Goal: Task Accomplishment & Management: Use online tool/utility

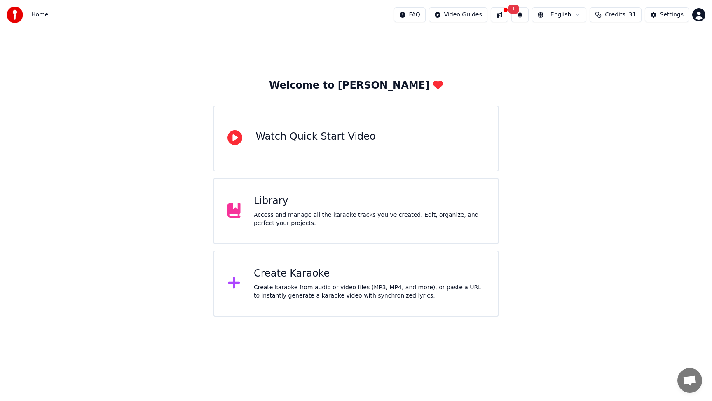
click at [335, 216] on div "Access and manage all the karaoke tracks you’ve created. Edit, organize, and pe…" at bounding box center [369, 219] width 231 height 16
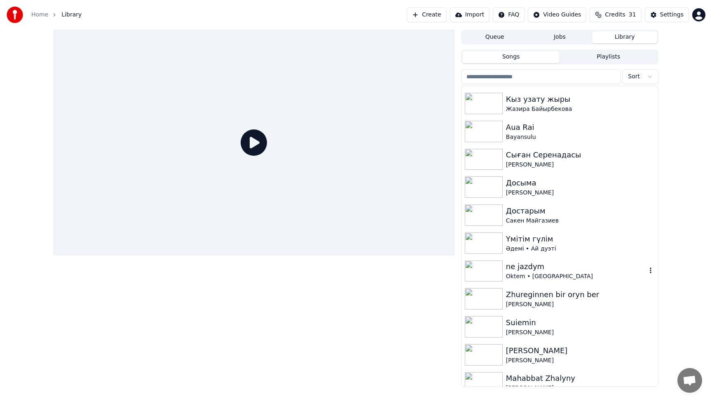
scroll to position [197, 0]
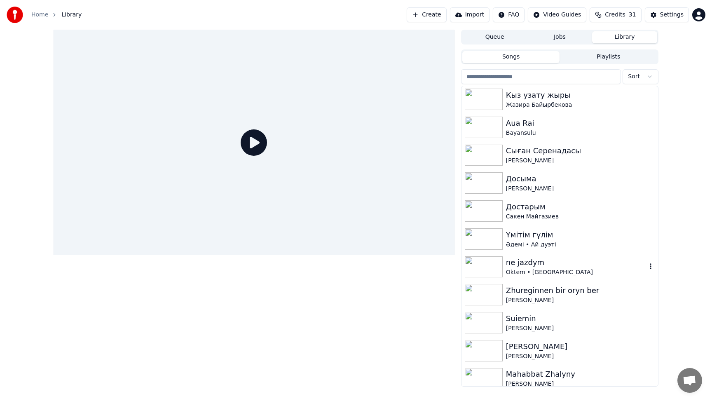
click at [540, 271] on div "Oktem • [GEOGRAPHIC_DATA]" at bounding box center [576, 272] width 141 height 8
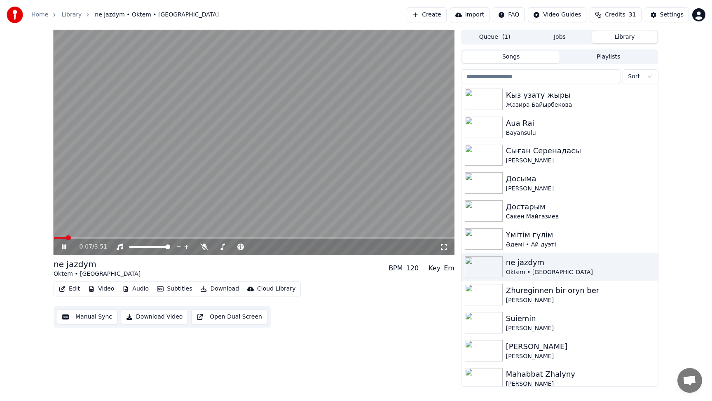
click at [447, 248] on icon at bounding box center [444, 247] width 8 height 7
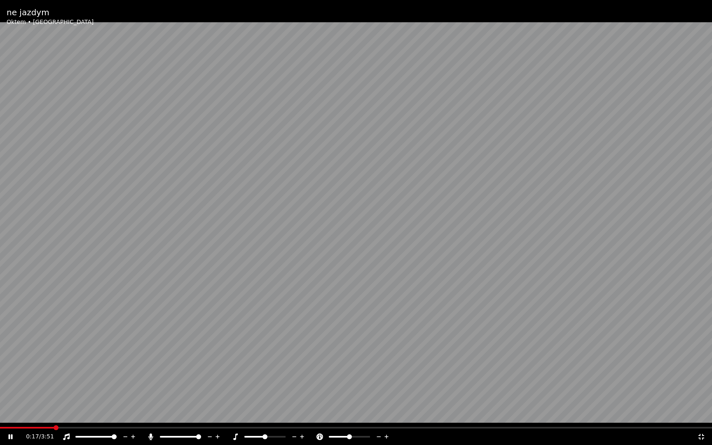
click at [68, 401] on div at bounding box center [99, 437] width 75 height 8
click at [68, 401] on icon at bounding box center [66, 437] width 8 height 7
click at [296, 401] on icon at bounding box center [295, 437] width 8 height 8
click at [303, 401] on icon at bounding box center [302, 437] width 8 height 8
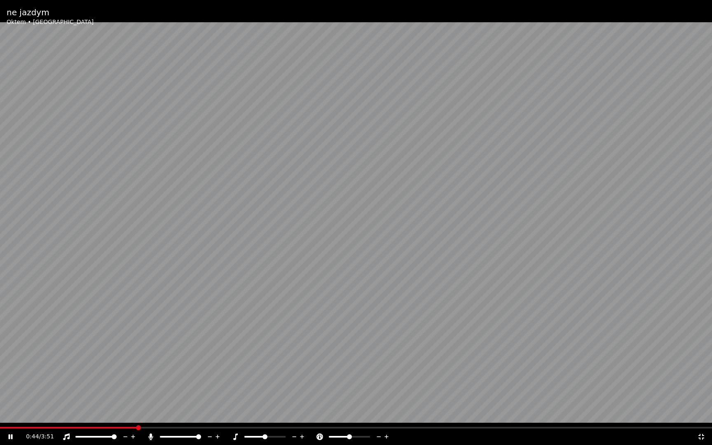
click at [303, 401] on icon at bounding box center [302, 437] width 8 height 8
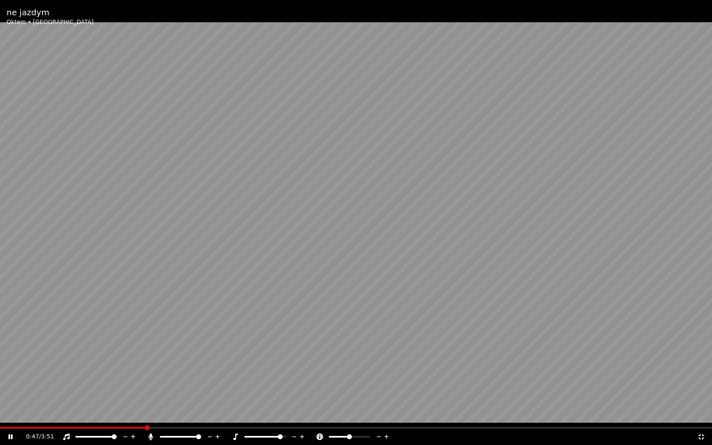
click at [303, 401] on video at bounding box center [356, 222] width 712 height 445
click at [244, 401] on span at bounding box center [246, 436] width 5 height 5
click at [236, 401] on div at bounding box center [268, 437] width 75 height 8
click at [9, 401] on icon at bounding box center [10, 437] width 5 height 6
click at [304, 401] on icon at bounding box center [302, 437] width 8 height 8
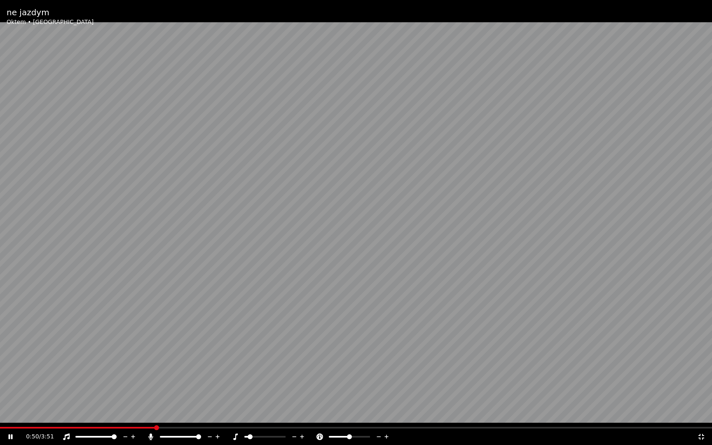
click at [304, 401] on icon at bounding box center [302, 437] width 8 height 8
click at [305, 401] on icon at bounding box center [302, 437] width 8 height 8
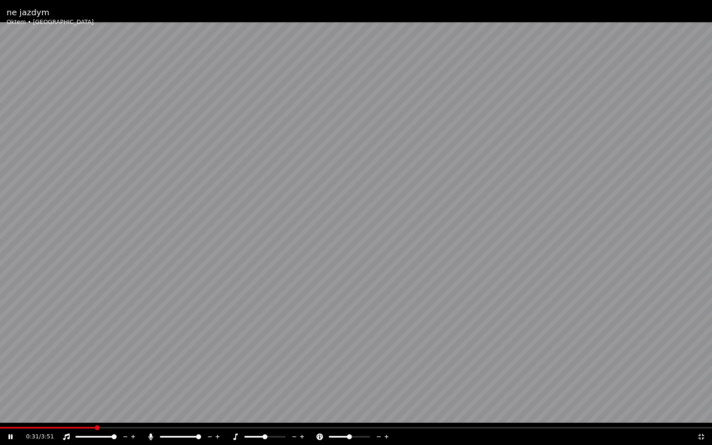
click at [95, 401] on span at bounding box center [97, 427] width 5 height 5
click at [49, 401] on span at bounding box center [51, 427] width 5 height 5
click at [30, 401] on span at bounding box center [32, 427] width 5 height 5
click at [33, 401] on span at bounding box center [17, 428] width 34 height 2
click at [439, 317] on video at bounding box center [356, 222] width 712 height 445
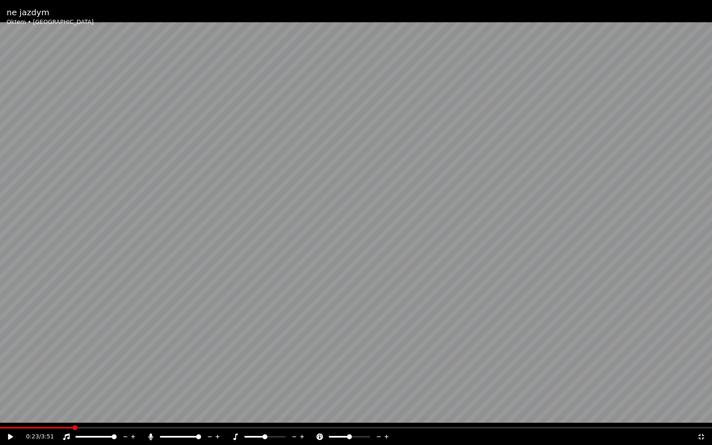
click at [705, 401] on div "0:23 / 3:51" at bounding box center [356, 437] width 712 height 16
click at [701, 401] on icon at bounding box center [701, 437] width 8 height 7
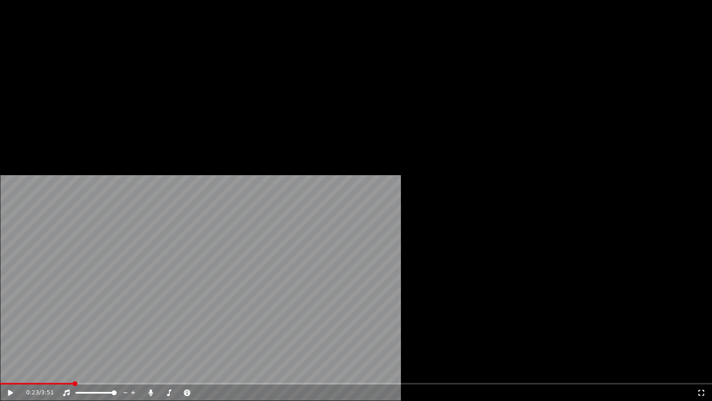
click at [68, 69] on button "Edit" at bounding box center [70, 64] width 28 height 12
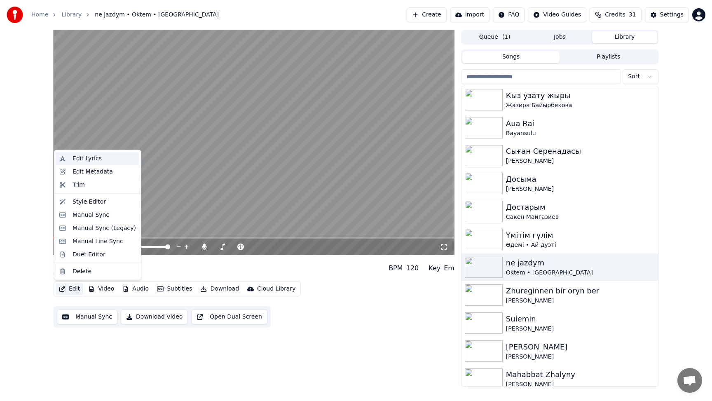
click at [99, 162] on div "Edit Lyrics" at bounding box center [97, 158] width 83 height 13
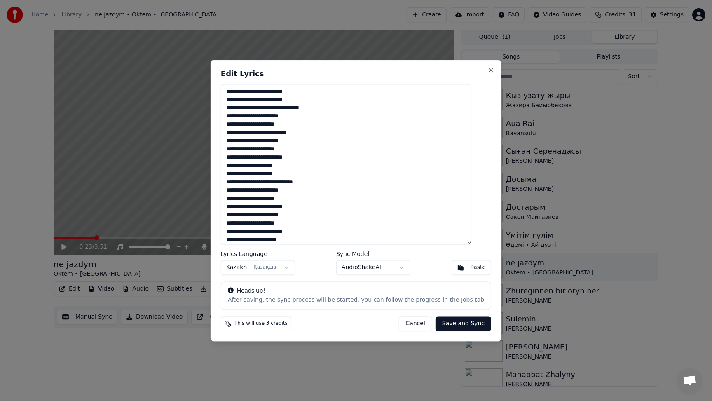
click at [245, 98] on textarea "**********" at bounding box center [346, 164] width 251 height 160
click at [336, 108] on textarea "**********" at bounding box center [346, 164] width 251 height 160
click at [268, 133] on textarea "**********" at bounding box center [346, 164] width 251 height 160
click at [235, 92] on textarea "**********" at bounding box center [346, 164] width 251 height 160
click at [396, 269] on body "Home Library ne jazdym • Oktem • Altaev Create Import FAQ Video Guides Credits …" at bounding box center [356, 200] width 712 height 401
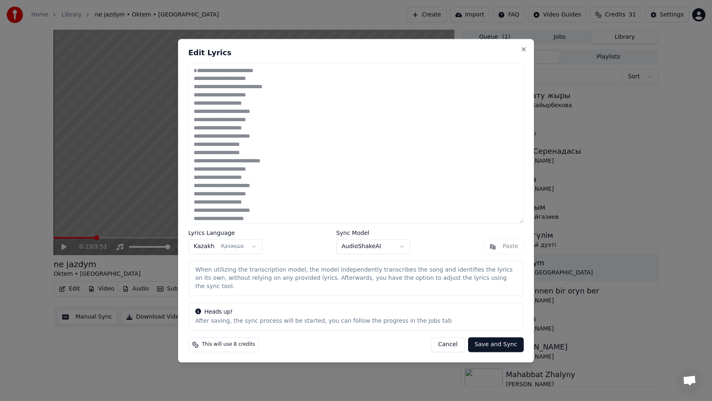
click at [399, 247] on body "Home Library ne jazdym • Oktem • Altaev Create Import FAQ Video Guides Credits …" at bounding box center [356, 200] width 712 height 401
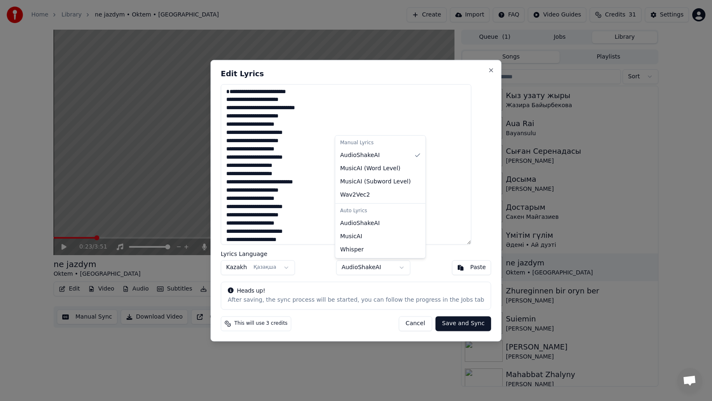
click at [388, 274] on body "Home Library ne jazdym • Oktem • Altaev Create Import FAQ Video Guides Credits …" at bounding box center [356, 200] width 712 height 401
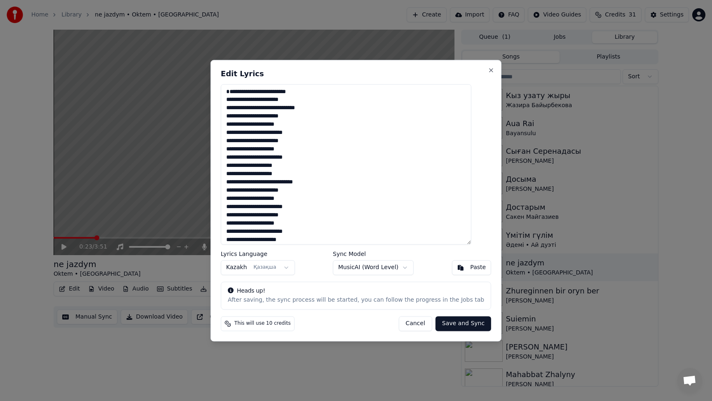
click at [396, 267] on body "Home Library ne jazdym • Oktem • Altaev Create Import FAQ Video Guides Credits …" at bounding box center [356, 200] width 712 height 401
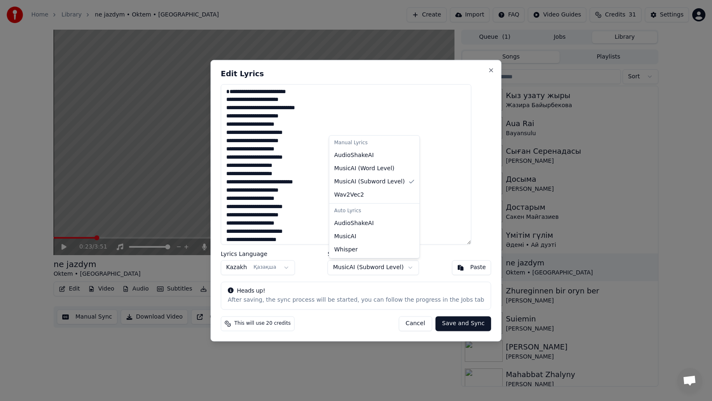
click at [380, 269] on body "Home Library ne jazdym • Oktem • Altaev Create Import FAQ Video Guides Credits …" at bounding box center [356, 200] width 712 height 401
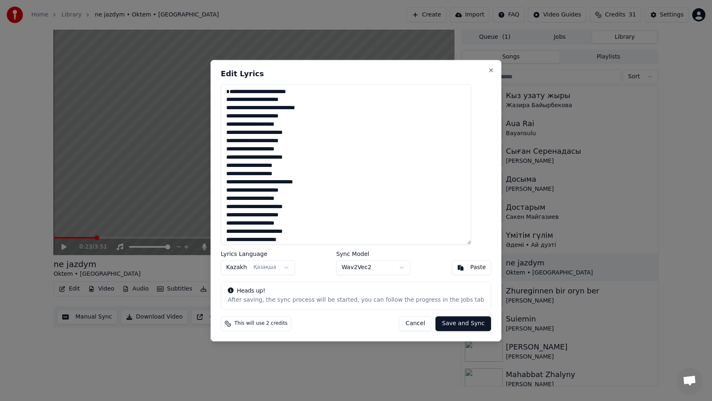
click at [368, 274] on body "Home Library ne jazdym • Oktem • Altaev Create Import FAQ Video Guides Credits …" at bounding box center [356, 200] width 712 height 401
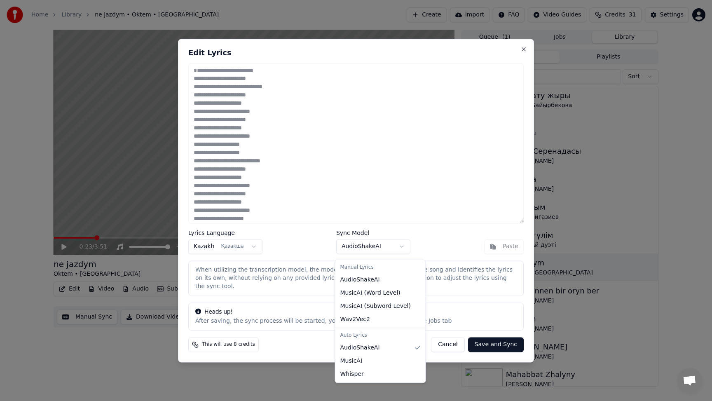
click at [374, 254] on body "Home Library ne jazdym • Oktem • Altaev Create Import FAQ Video Guides Credits …" at bounding box center [356, 200] width 712 height 401
click at [368, 254] on body "Home Library ne jazdym • Oktem • Altaev Create Import FAQ Video Guides Credits …" at bounding box center [356, 200] width 712 height 401
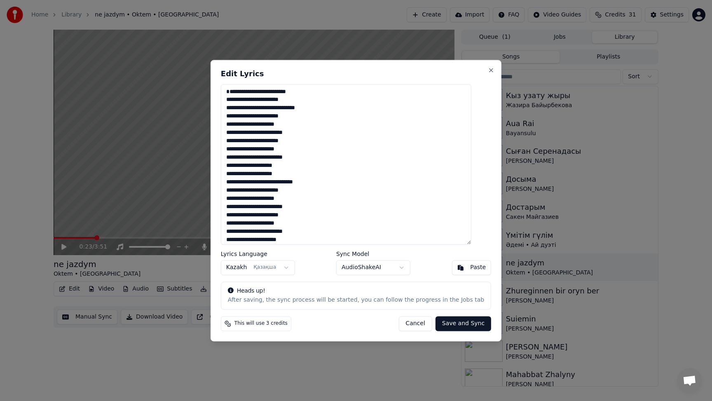
click at [458, 325] on button "Save and Sync" at bounding box center [464, 323] width 56 height 15
type textarea "**********"
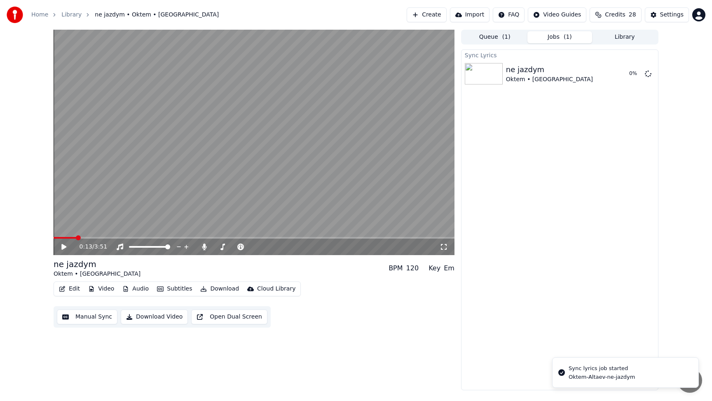
click at [76, 237] on span at bounding box center [65, 238] width 23 height 2
click at [61, 244] on icon at bounding box center [69, 247] width 19 height 7
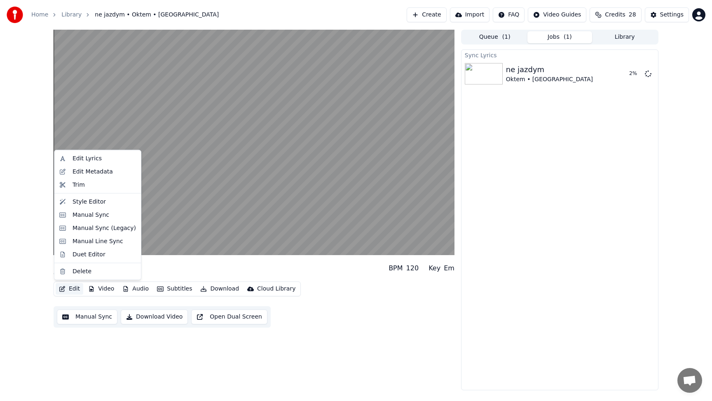
click at [75, 290] on button "Edit" at bounding box center [70, 289] width 28 height 12
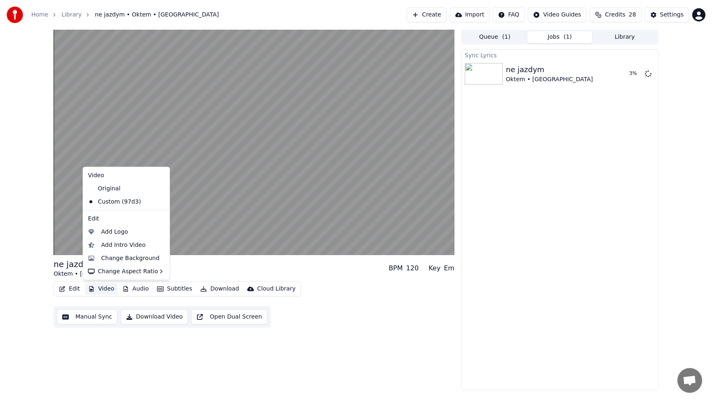
click at [93, 317] on button "Manual Sync" at bounding box center [87, 316] width 61 height 15
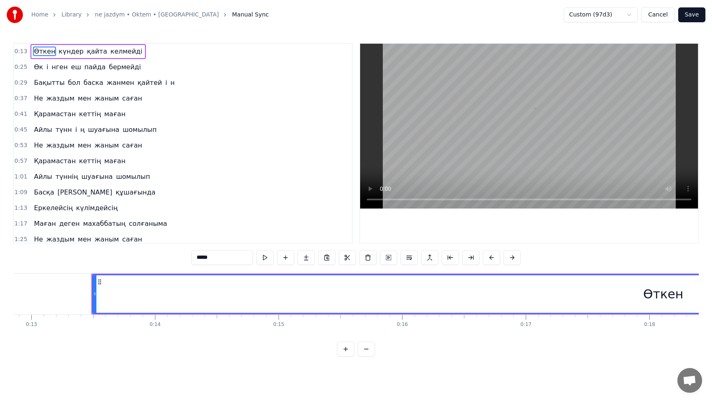
scroll to position [0, 1626]
drag, startPoint x: 56, startPoint y: 298, endPoint x: 119, endPoint y: 300, distance: 62.3
click at [119, 300] on div at bounding box center [118, 294] width 3 height 38
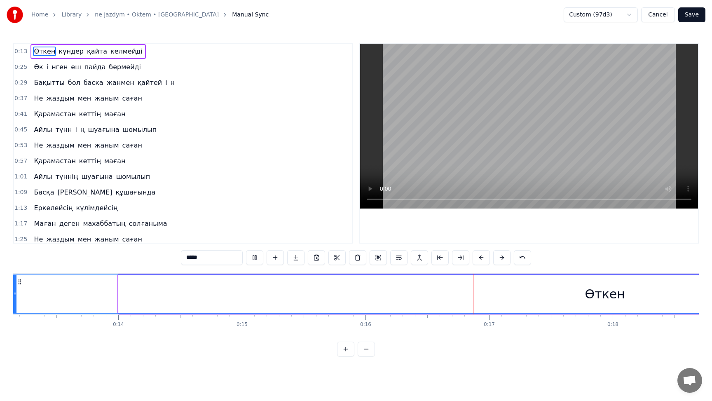
drag, startPoint x: 119, startPoint y: 297, endPoint x: 7, endPoint y: 301, distance: 112.2
click at [7, 301] on div "Home Library ne jazdym • Oktem • Altaev Manual Sync Custom (97d3) Cancel Save 0…" at bounding box center [356, 178] width 712 height 356
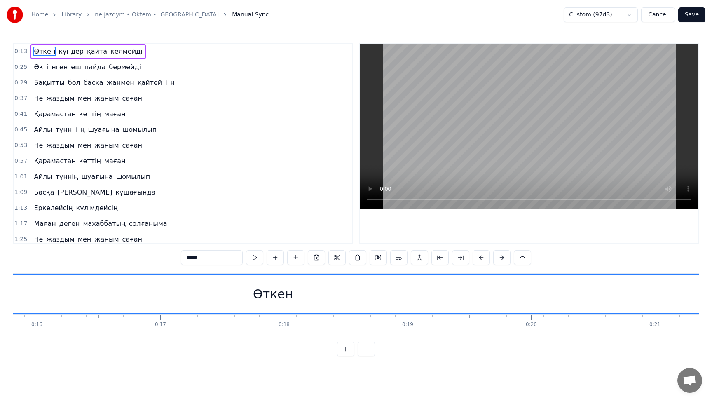
click at [264, 296] on div "Өткен" at bounding box center [273, 294] width 40 height 19
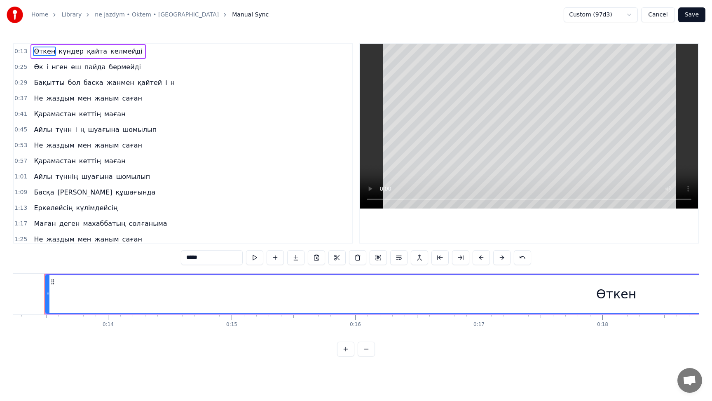
scroll to position [0, 1626]
click at [619, 294] on div "Өткен" at bounding box center [627, 294] width 40 height 19
click at [613, 294] on div "Өткен" at bounding box center [627, 294] width 40 height 19
drag, startPoint x: 613, startPoint y: 294, endPoint x: 632, endPoint y: 294, distance: 19.4
click at [632, 294] on div "Өткен" at bounding box center [627, 294] width 40 height 19
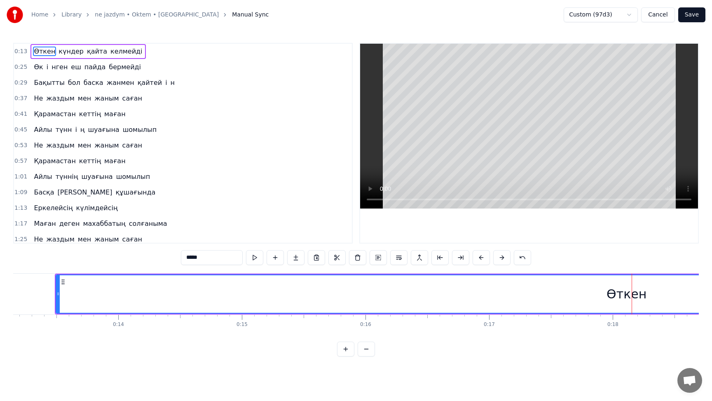
click at [621, 295] on div "Өткен" at bounding box center [627, 294] width 40 height 19
click at [40, 281] on icon at bounding box center [41, 282] width 7 height 7
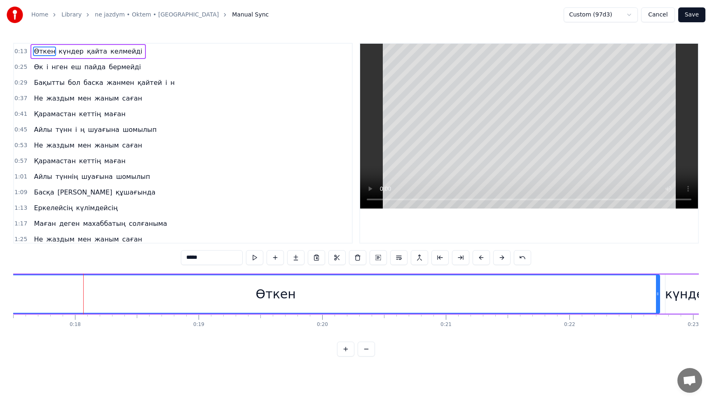
scroll to position [0, 2189]
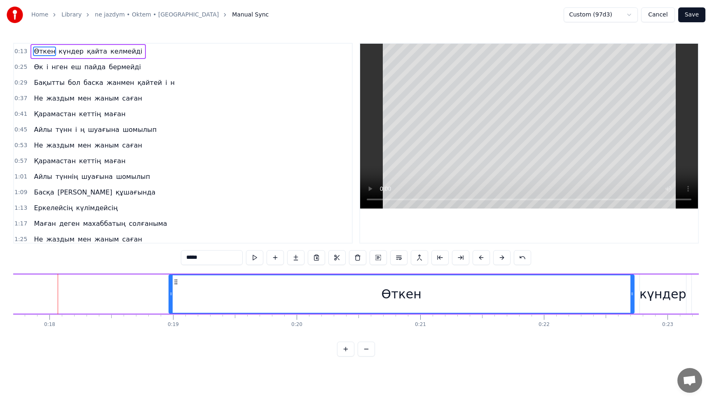
drag, startPoint x: 35, startPoint y: 294, endPoint x: 712, endPoint y: 312, distance: 676.5
click at [712, 312] on div "Home Library ne jazdym • Oktem • Altaev Manual Sync Custom (97d3) Cancel Save 0…" at bounding box center [356, 178] width 712 height 356
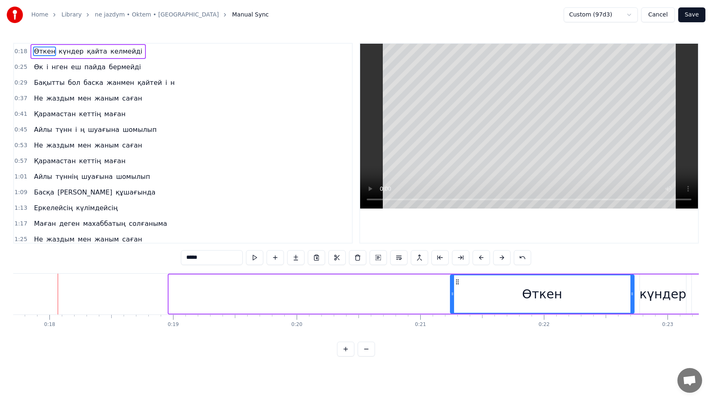
drag, startPoint x: 170, startPoint y: 294, endPoint x: 451, endPoint y: 303, distance: 281.6
click at [451, 303] on div at bounding box center [452, 294] width 3 height 38
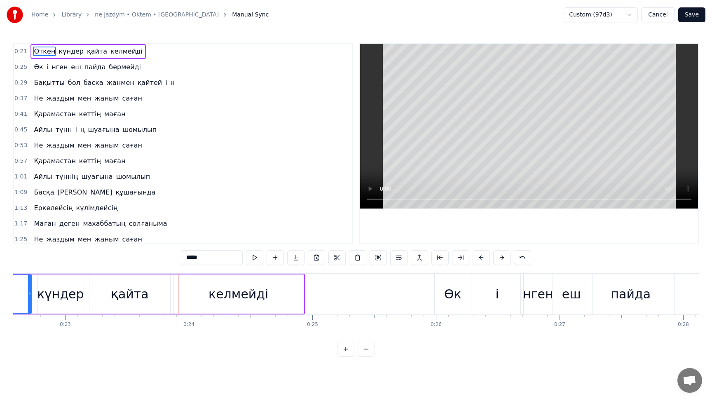
scroll to position [0, 2784]
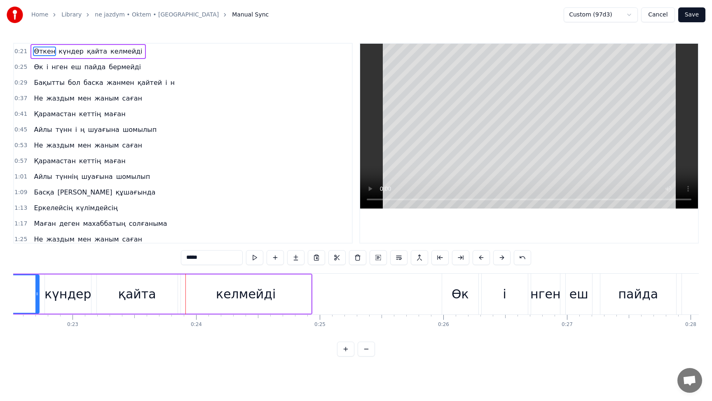
drag, startPoint x: 244, startPoint y: 292, endPoint x: 310, endPoint y: 293, distance: 66.8
click at [310, 293] on div "келмейді" at bounding box center [246, 293] width 130 height 39
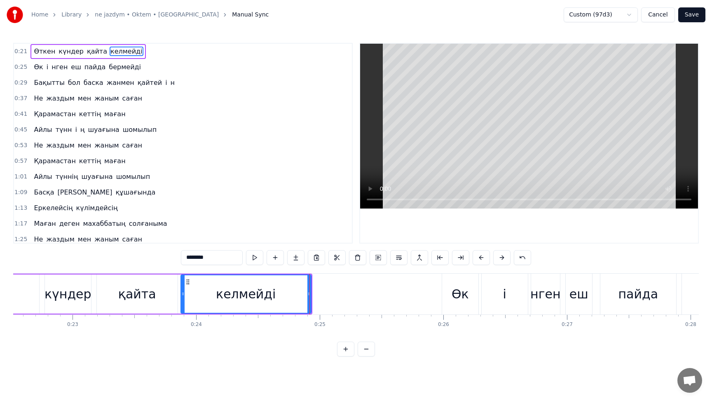
drag, startPoint x: 214, startPoint y: 298, endPoint x: 308, endPoint y: 298, distance: 94.0
click at [308, 298] on div "келмейді" at bounding box center [245, 294] width 129 height 38
drag, startPoint x: 183, startPoint y: 293, endPoint x: 255, endPoint y: 295, distance: 72.6
click at [255, 295] on icon at bounding box center [254, 294] width 3 height 7
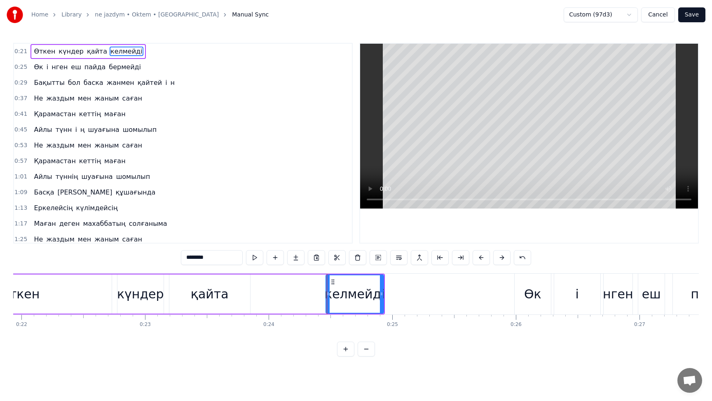
scroll to position [0, 2707]
click at [204, 294] on div "қайта" at bounding box center [214, 294] width 38 height 19
type input "*****"
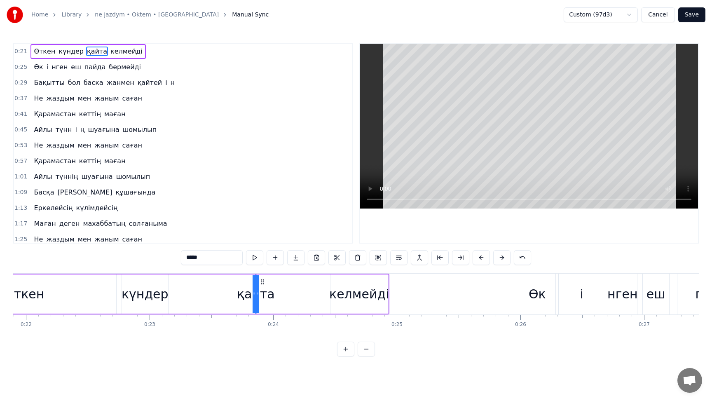
drag, startPoint x: 176, startPoint y: 296, endPoint x: 263, endPoint y: 295, distance: 87.4
click at [256, 295] on div "қайта" at bounding box center [256, 294] width 0 height 38
drag, startPoint x: 260, startPoint y: 294, endPoint x: 290, endPoint y: 296, distance: 30.2
click at [290, 296] on div "Өткен күндер қайта келмейді" at bounding box center [160, 294] width 458 height 41
drag, startPoint x: 266, startPoint y: 292, endPoint x: 306, endPoint y: 295, distance: 40.5
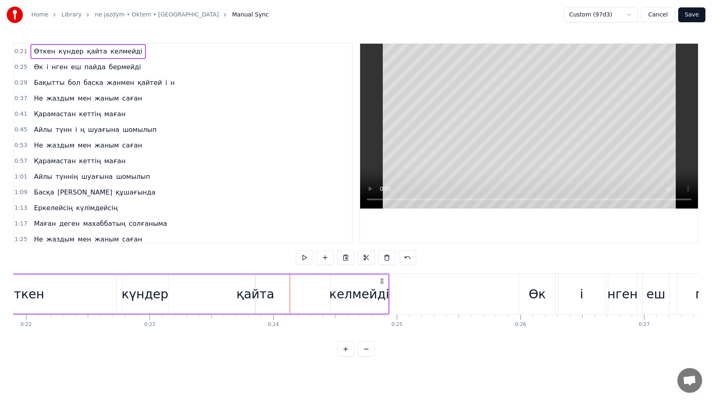
click at [306, 295] on div "Өткен күндер қайта келмейді" at bounding box center [160, 294] width 458 height 41
click at [251, 300] on div "қайта" at bounding box center [256, 294] width 38 height 19
drag, startPoint x: 270, startPoint y: 296, endPoint x: 285, endPoint y: 293, distance: 15.1
click at [293, 295] on div "Өткен күндер қайта келмейді" at bounding box center [160, 294] width 458 height 41
click at [254, 289] on div "қайта" at bounding box center [256, 294] width 38 height 19
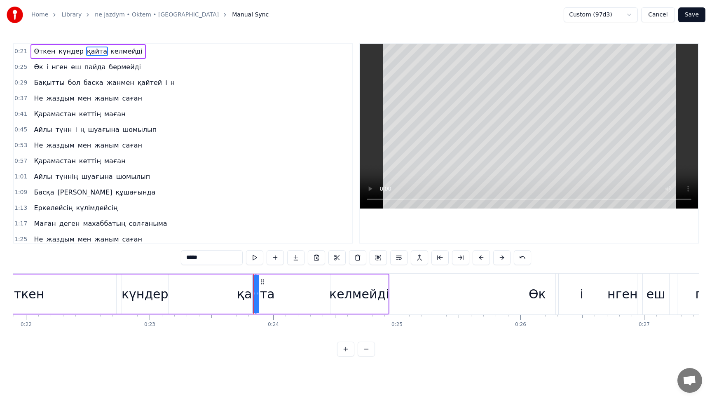
click at [250, 295] on div "қайта" at bounding box center [256, 294] width 38 height 19
drag, startPoint x: 263, startPoint y: 279, endPoint x: 309, endPoint y: 288, distance: 47.0
click at [302, 288] on div "қайта" at bounding box center [302, 294] width 0 height 38
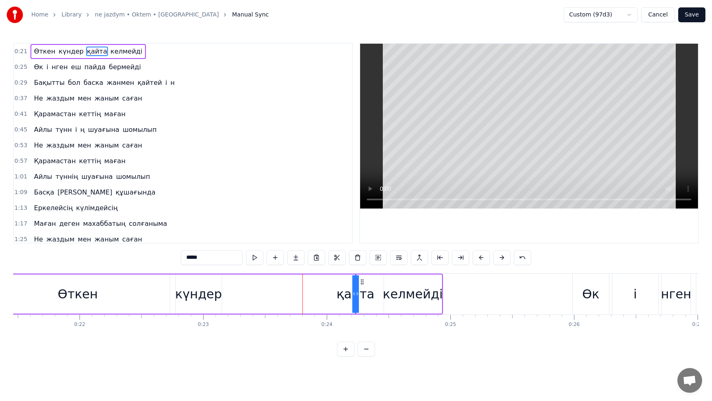
scroll to position [0, 2642]
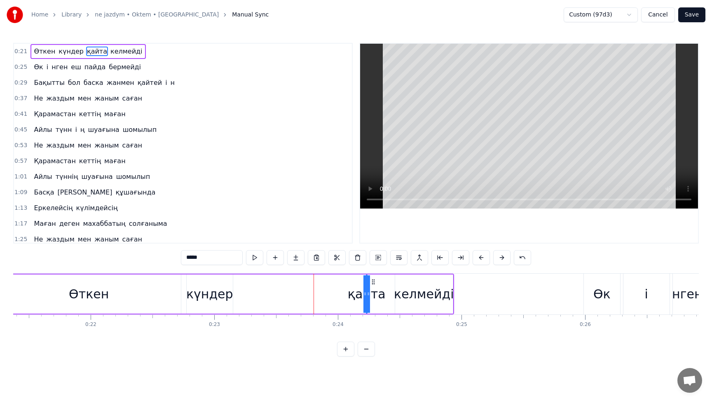
drag, startPoint x: 98, startPoint y: 295, endPoint x: 179, endPoint y: 303, distance: 81.9
click at [179, 303] on div "Өткен" at bounding box center [89, 293] width 184 height 39
type input "*****"
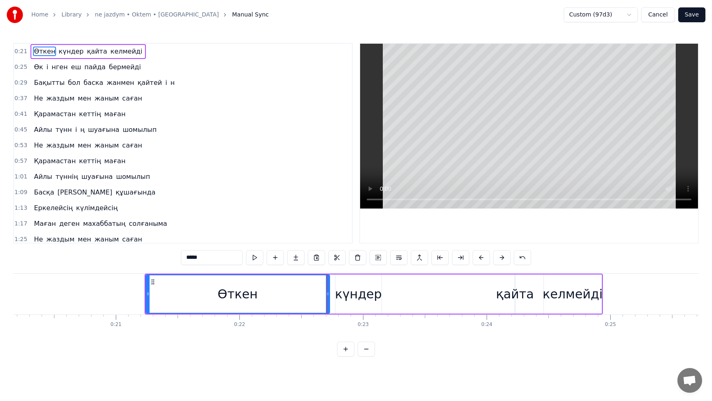
scroll to position [0, 2455]
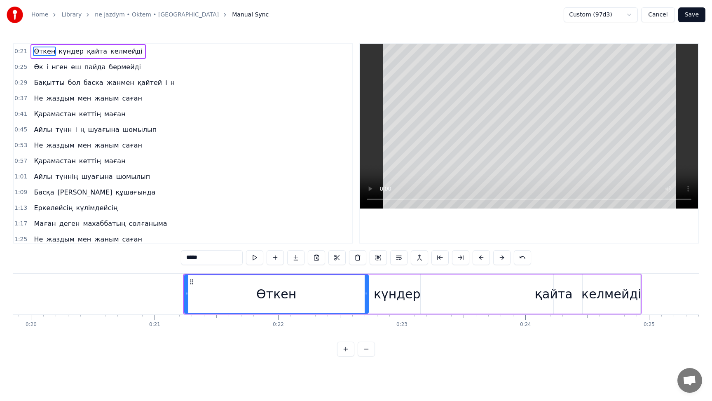
drag, startPoint x: 184, startPoint y: 293, endPoint x: 202, endPoint y: 287, distance: 18.4
click at [218, 293] on div "Өткен" at bounding box center [276, 293] width 185 height 39
click at [194, 280] on icon at bounding box center [191, 282] width 7 height 7
click at [192, 281] on icon at bounding box center [191, 282] width 7 height 7
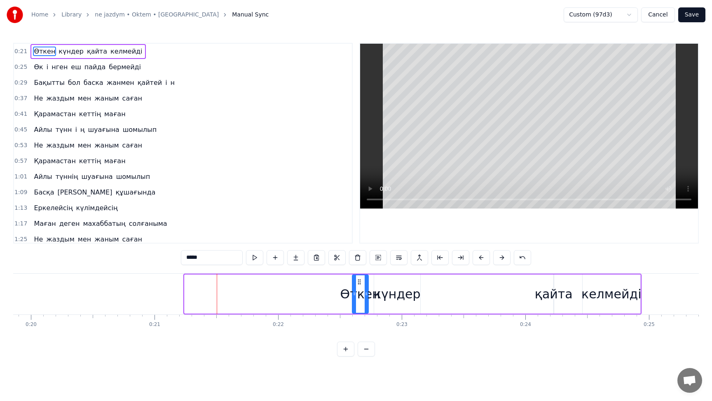
drag, startPoint x: 187, startPoint y: 284, endPoint x: 357, endPoint y: 289, distance: 170.3
click at [356, 289] on div at bounding box center [354, 294] width 3 height 38
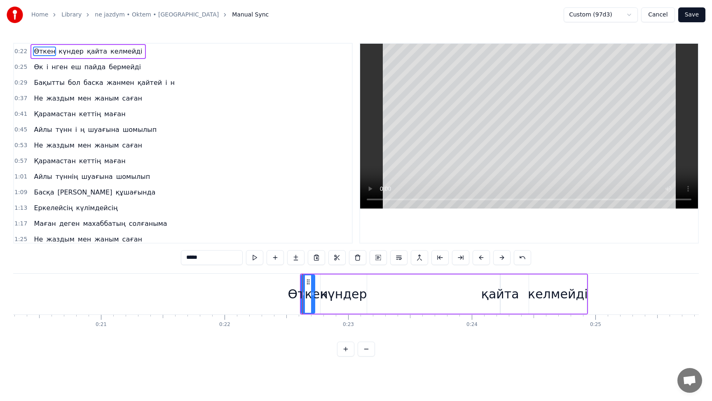
scroll to position [0, 2540]
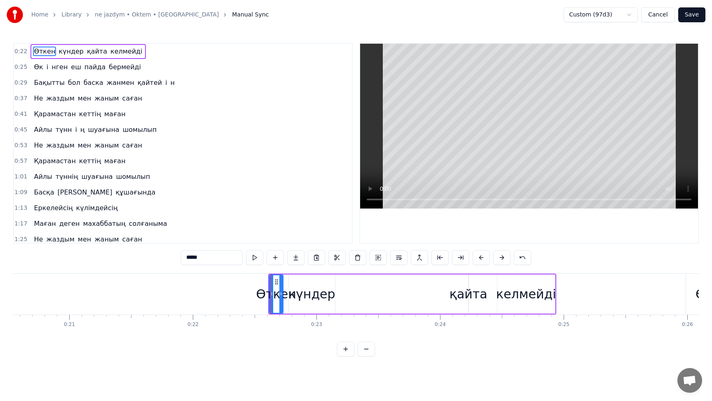
click at [369, 294] on div "Өткен күндер қайта келмейді" at bounding box center [412, 294] width 288 height 41
click at [321, 297] on div "күндер" at bounding box center [311, 294] width 47 height 19
click at [316, 291] on div "күндер" at bounding box center [311, 294] width 47 height 19
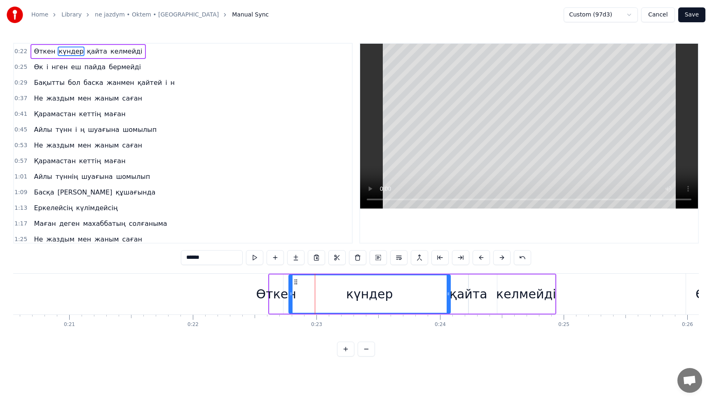
drag, startPoint x: 333, startPoint y: 295, endPoint x: 449, endPoint y: 298, distance: 115.4
click at [449, 298] on div at bounding box center [448, 294] width 3 height 38
drag, startPoint x: 292, startPoint y: 289, endPoint x: 392, endPoint y: 296, distance: 100.4
click at [387, 296] on div at bounding box center [385, 294] width 3 height 38
click at [281, 296] on div "Өткен" at bounding box center [276, 294] width 40 height 19
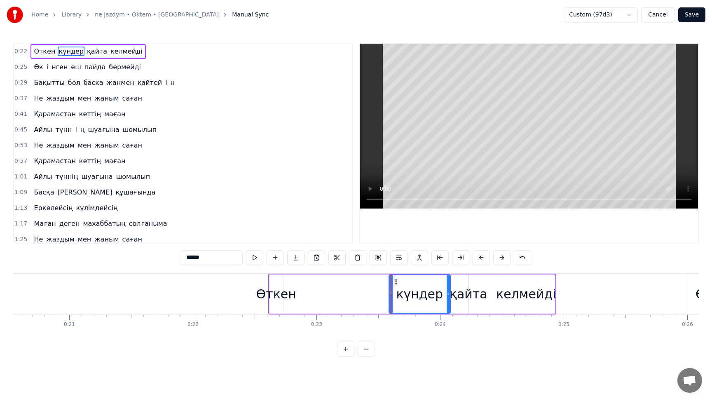
type input "*****"
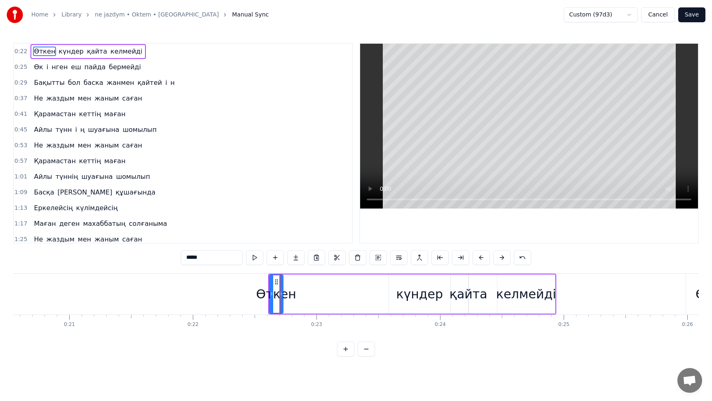
drag, startPoint x: 289, startPoint y: 295, endPoint x: 281, endPoint y: 300, distance: 9.3
click at [324, 300] on div "Өткен күндер қайта келмейді" at bounding box center [412, 294] width 288 height 41
drag, startPoint x: 260, startPoint y: 294, endPoint x: 314, endPoint y: 294, distance: 53.6
click at [314, 294] on div "Өткен күндер қайта келмейді" at bounding box center [412, 294] width 288 height 41
click at [273, 293] on div "Өткен" at bounding box center [276, 294] width 40 height 19
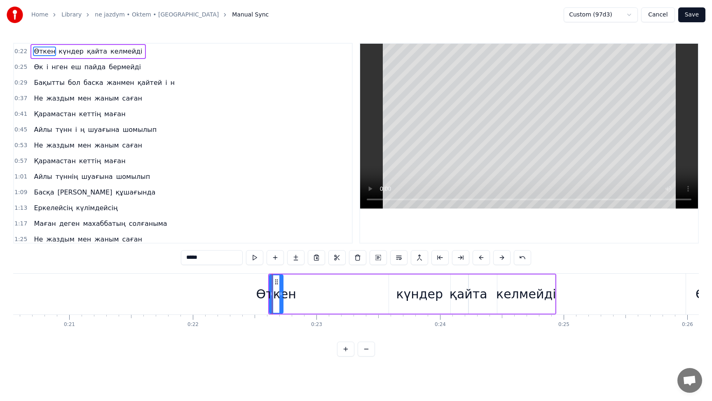
drag, startPoint x: 287, startPoint y: 295, endPoint x: 328, endPoint y: 298, distance: 41.3
click at [328, 298] on div "Өткен күндер қайта келмейді" at bounding box center [412, 294] width 288 height 41
click at [286, 293] on div "Өткен" at bounding box center [276, 294] width 40 height 19
drag, startPoint x: 283, startPoint y: 295, endPoint x: 349, endPoint y: 310, distance: 68.4
click at [349, 310] on div "Өткен күндер қайта келмейді" at bounding box center [412, 294] width 288 height 41
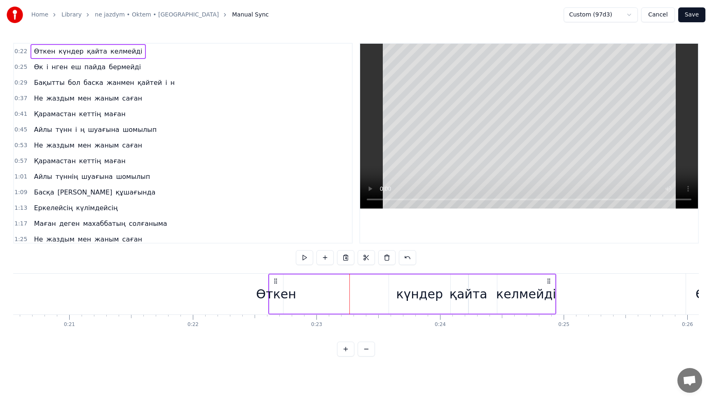
click at [368, 293] on div "Өткен күндер қайта келмейді" at bounding box center [412, 294] width 288 height 41
click at [368, 293] on div at bounding box center [368, 294] width 0 height 41
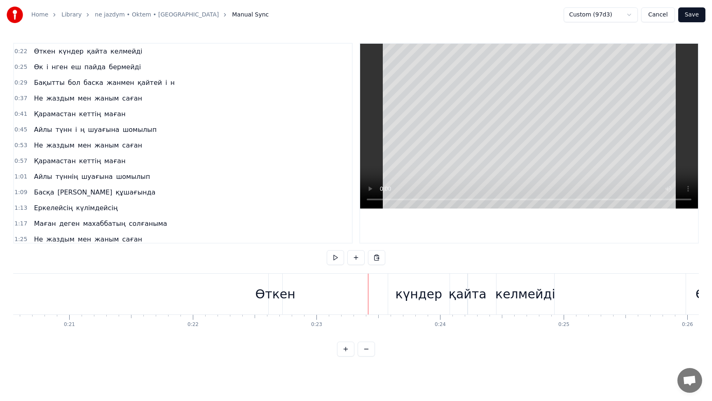
click at [661, 17] on button "Cancel" at bounding box center [657, 14] width 33 height 15
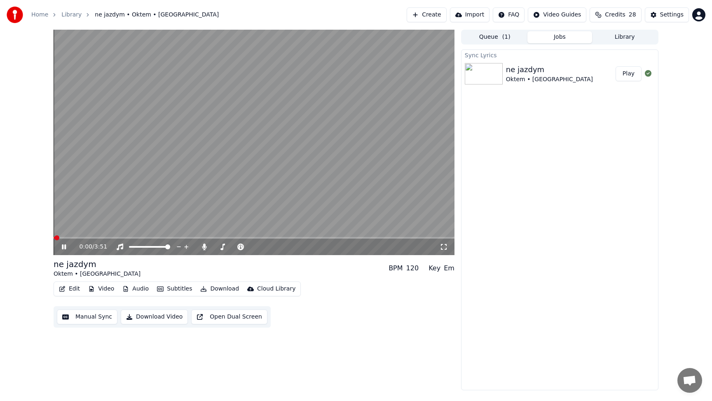
click at [246, 195] on video at bounding box center [254, 142] width 401 height 225
click at [529, 75] on div "ne jazdym" at bounding box center [549, 70] width 87 height 12
click at [648, 74] on icon at bounding box center [648, 73] width 7 height 7
click at [70, 17] on link "Library" at bounding box center [71, 15] width 20 height 8
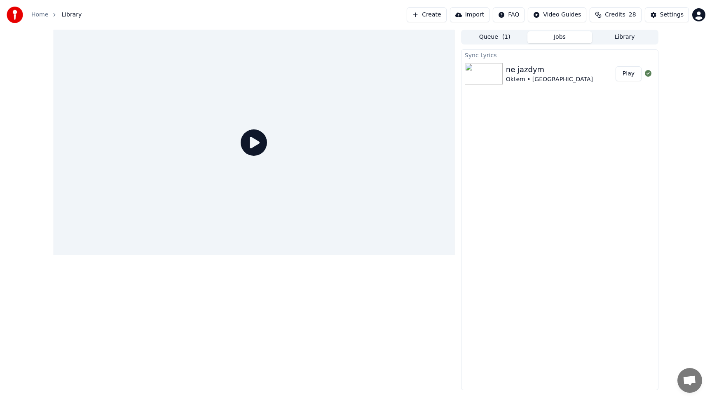
click at [72, 13] on span "Library" at bounding box center [71, 15] width 20 height 8
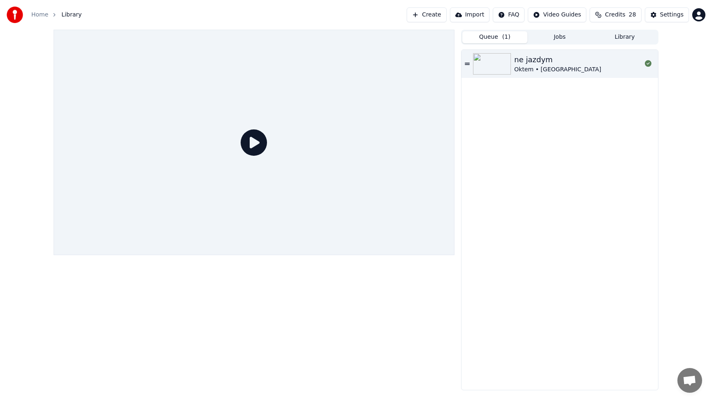
click at [503, 40] on span "( 1 )" at bounding box center [506, 37] width 8 height 8
click at [467, 64] on icon at bounding box center [467, 64] width 5 height 6
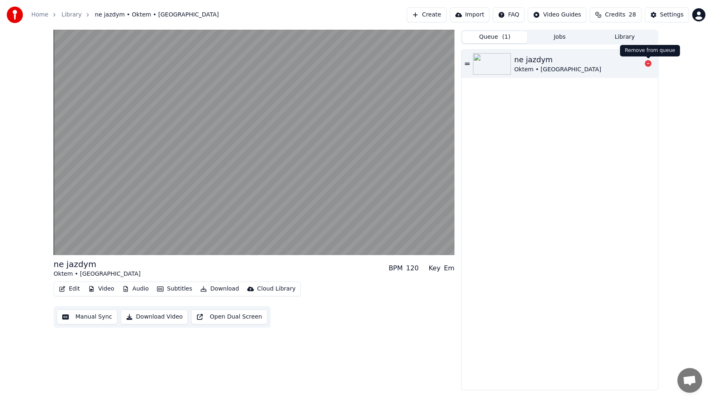
click at [647, 65] on icon at bounding box center [648, 63] width 7 height 7
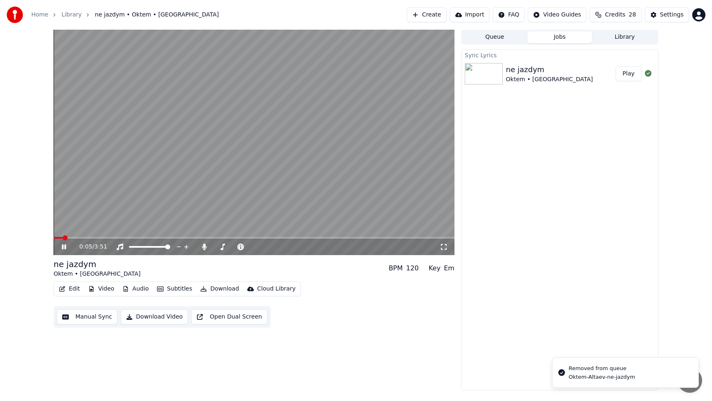
click at [560, 35] on button "Jobs" at bounding box center [559, 37] width 65 height 12
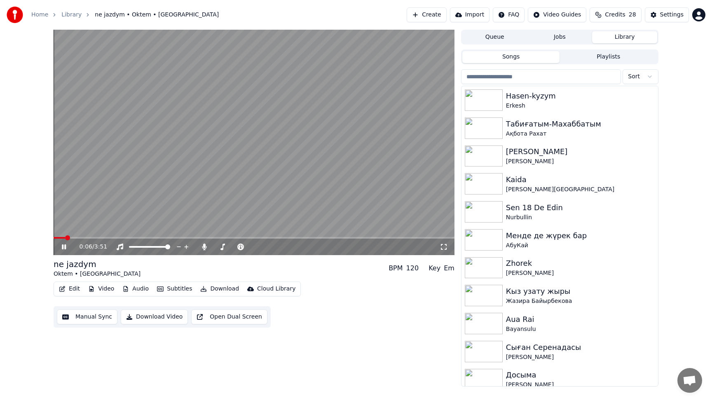
click at [622, 37] on button "Library" at bounding box center [624, 37] width 65 height 12
click at [355, 136] on video at bounding box center [254, 142] width 401 height 225
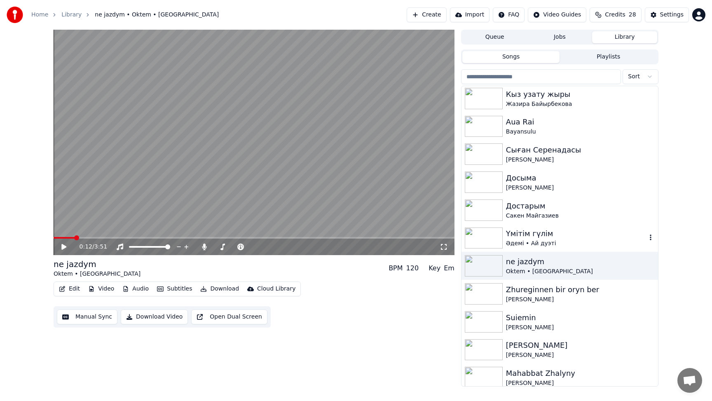
scroll to position [216, 0]
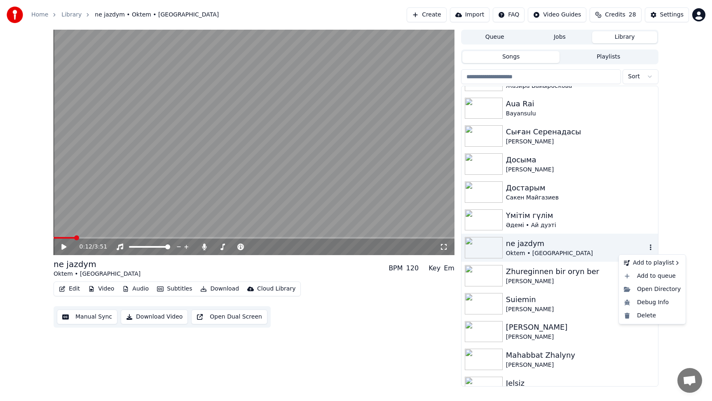
click at [649, 249] on icon "button" at bounding box center [651, 247] width 8 height 7
click at [648, 318] on div "Delete" at bounding box center [652, 315] width 63 height 13
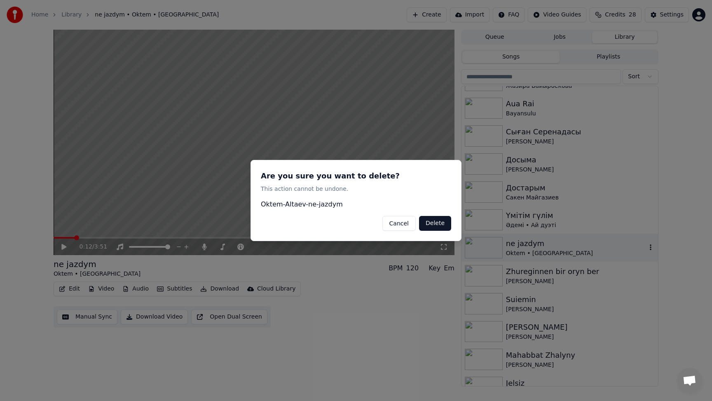
click at [439, 219] on button "Delete" at bounding box center [435, 223] width 32 height 15
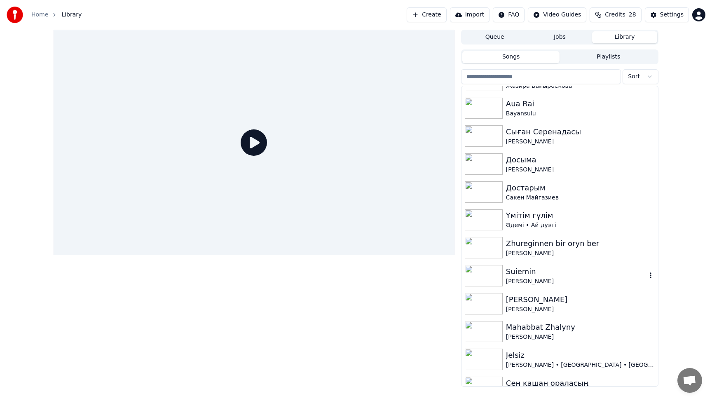
click at [543, 280] on div "[PERSON_NAME]" at bounding box center [576, 281] width 141 height 8
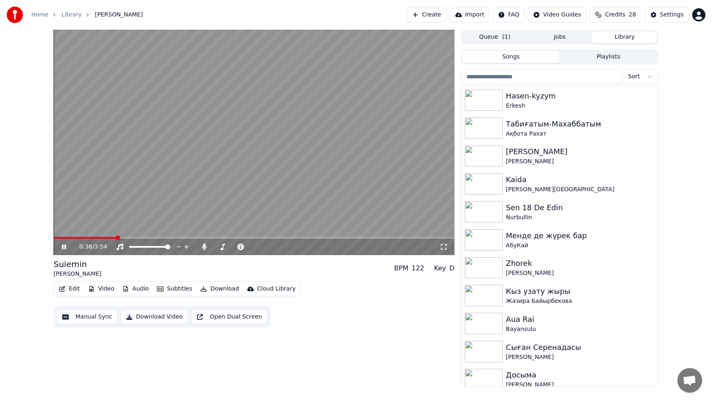
click at [247, 192] on video at bounding box center [254, 142] width 401 height 225
click at [248, 192] on video at bounding box center [254, 142] width 401 height 225
click at [73, 290] on button "Edit" at bounding box center [70, 289] width 28 height 12
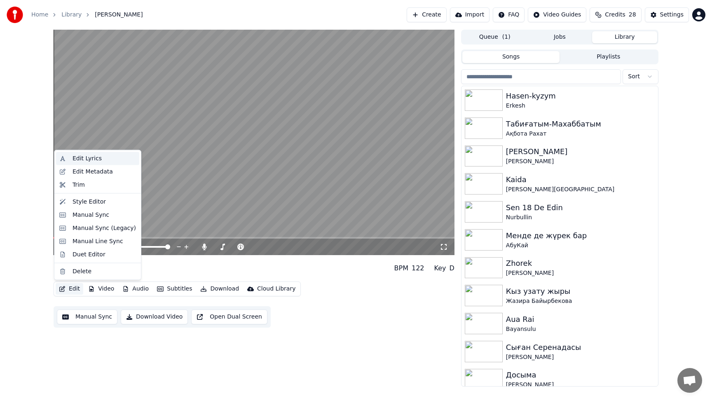
click at [105, 162] on div "Edit Lyrics" at bounding box center [104, 159] width 63 height 8
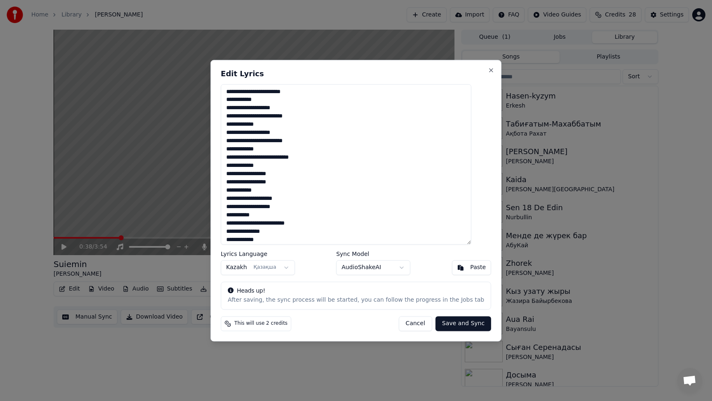
click at [311, 135] on textarea at bounding box center [346, 164] width 251 height 160
type textarea "**********"
click at [457, 325] on button "Save and Sync" at bounding box center [464, 323] width 56 height 15
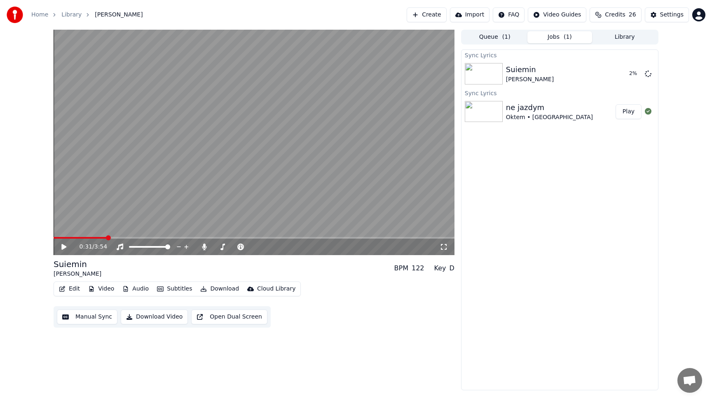
click at [106, 238] on span at bounding box center [80, 238] width 53 height 2
click at [66, 250] on icon at bounding box center [69, 247] width 19 height 7
click at [65, 247] on icon at bounding box center [64, 246] width 4 height 5
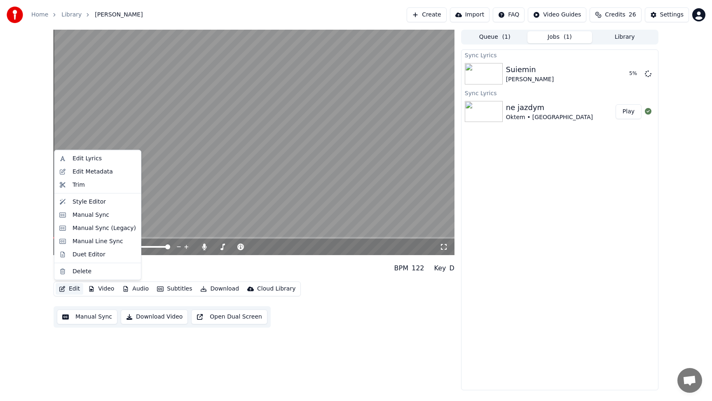
click at [73, 286] on button "Edit" at bounding box center [70, 289] width 28 height 12
click at [99, 157] on div "Edit Lyrics" at bounding box center [87, 159] width 29 height 8
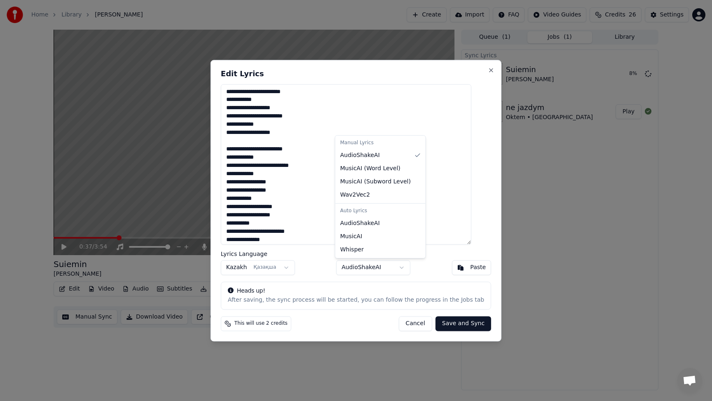
click at [405, 270] on body "Home Library Suiemin • Nurbolat Abdullin Create Import FAQ Video Guides Credits…" at bounding box center [356, 200] width 712 height 401
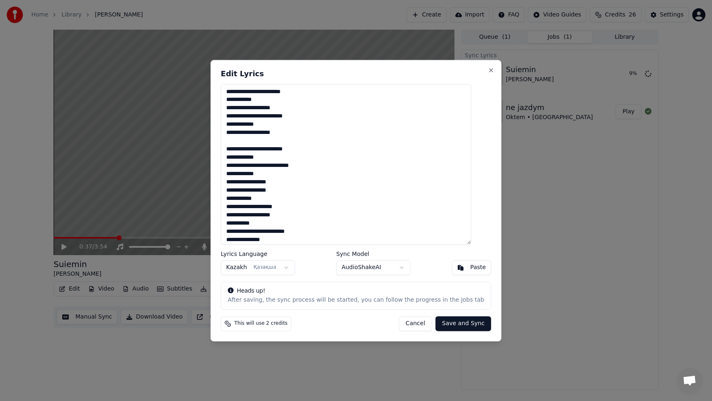
click at [462, 154] on body "Home Library Suiemin • Nurbolat Abdullin Create Import FAQ Video Guides Credits…" at bounding box center [356, 200] width 712 height 401
click at [411, 324] on button "Cancel" at bounding box center [415, 323] width 33 height 15
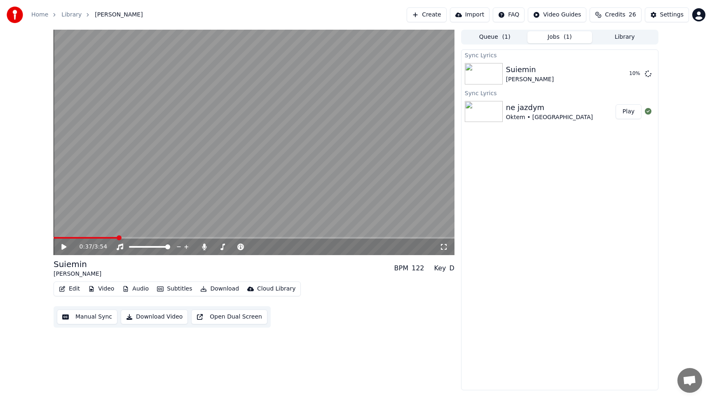
click at [89, 316] on button "Manual Sync" at bounding box center [87, 316] width 61 height 15
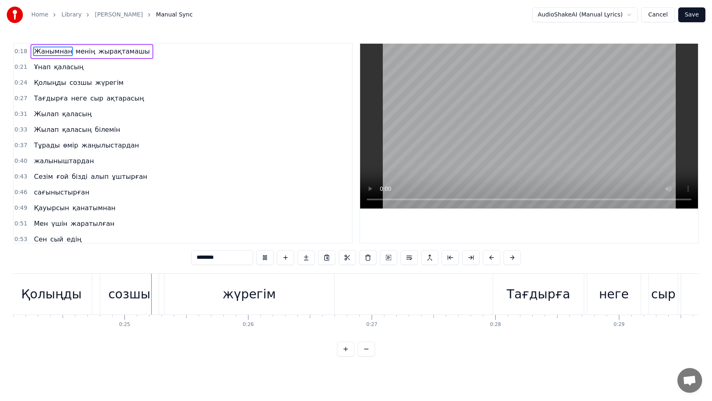
scroll to position [0, 2986]
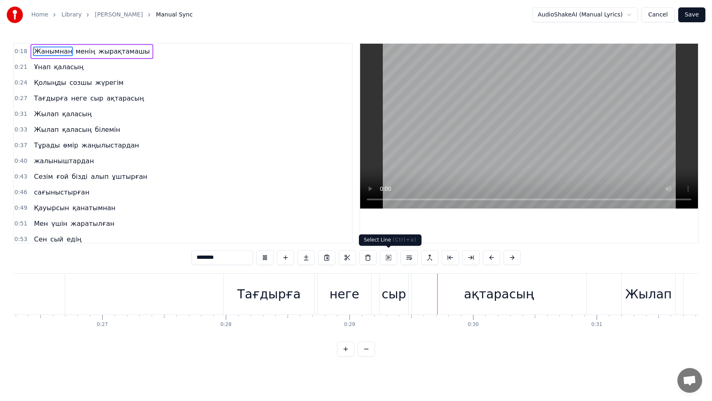
click at [389, 258] on button at bounding box center [388, 257] width 17 height 15
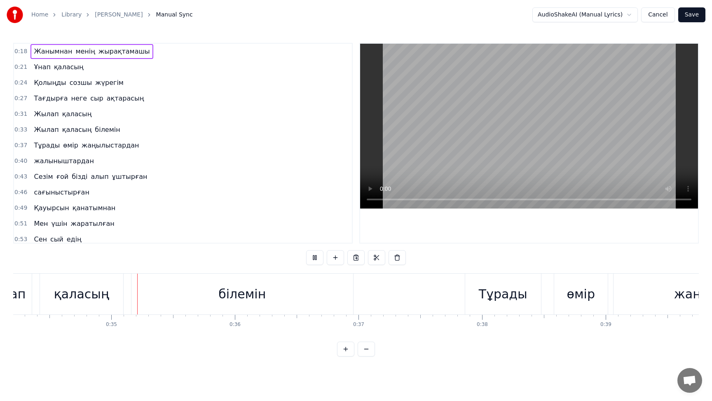
scroll to position [0, 4234]
click at [314, 259] on button at bounding box center [314, 257] width 17 height 15
click at [318, 259] on button at bounding box center [314, 257] width 17 height 15
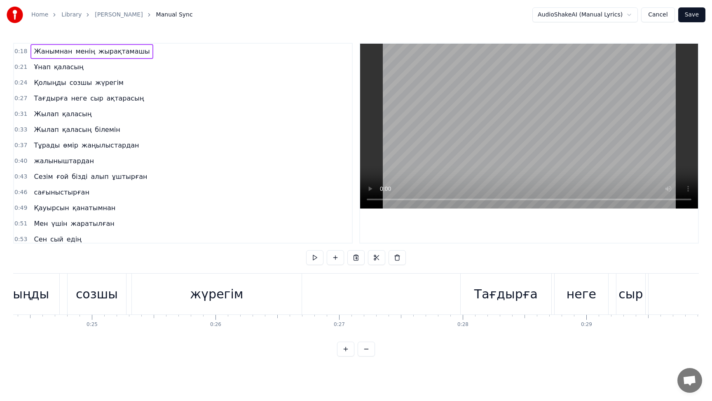
scroll to position [0, 3119]
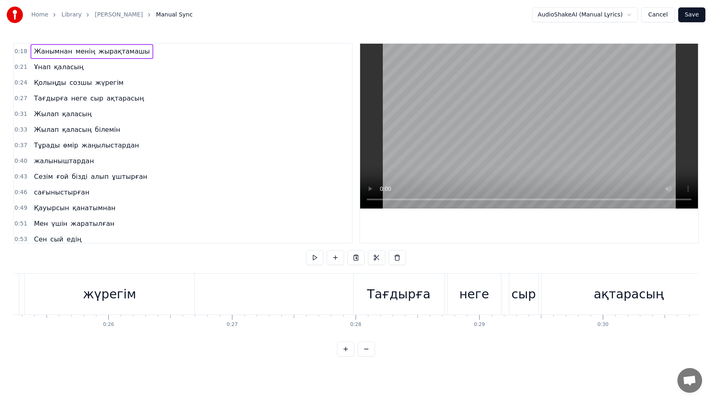
click at [429, 306] on div "Тағдырға" at bounding box center [399, 294] width 91 height 41
click at [663, 16] on button "Cancel" at bounding box center [657, 14] width 33 height 15
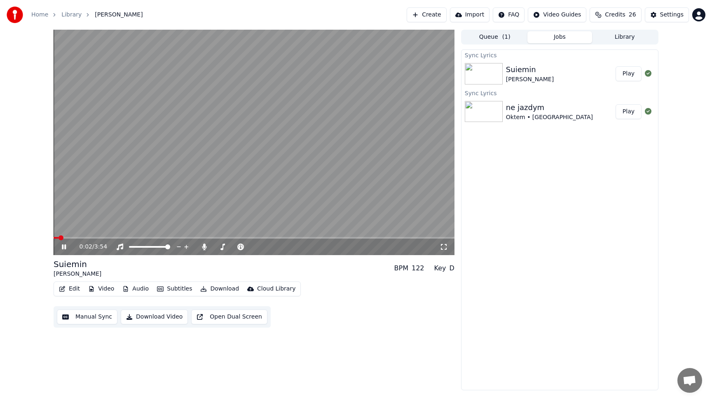
click at [146, 238] on span at bounding box center [254, 238] width 401 height 2
click at [129, 237] on span at bounding box center [91, 238] width 75 height 2
click at [129, 244] on span at bounding box center [131, 246] width 5 height 5
click at [170, 244] on span at bounding box center [167, 246] width 5 height 5
click at [225, 246] on div at bounding box center [242, 247] width 66 height 8
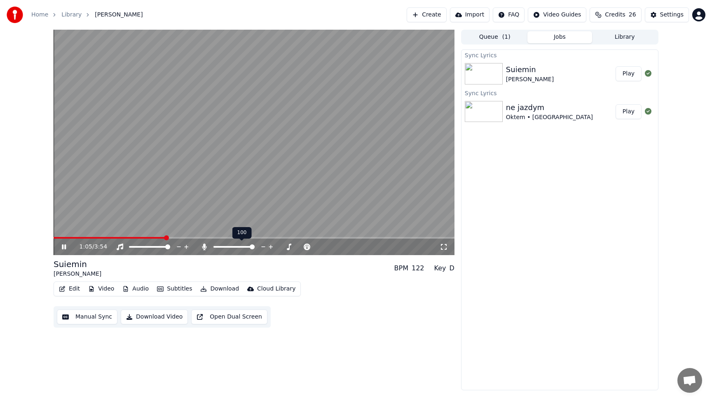
click at [225, 247] on span at bounding box center [233, 247] width 41 height 2
click at [220, 247] on span at bounding box center [219, 247] width 12 height 2
click at [213, 245] on span at bounding box center [215, 246] width 5 height 5
click at [252, 248] on span at bounding box center [249, 246] width 5 height 5
click at [114, 237] on span at bounding box center [254, 238] width 401 height 2
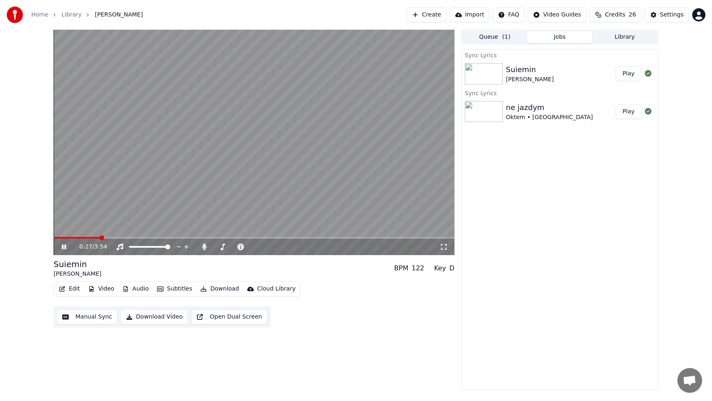
click at [100, 238] on span at bounding box center [77, 238] width 46 height 2
click at [63, 248] on icon at bounding box center [64, 246] width 4 height 5
click at [230, 319] on button "Open Dual Screen" at bounding box center [229, 316] width 76 height 15
click at [63, 247] on icon at bounding box center [64, 246] width 4 height 5
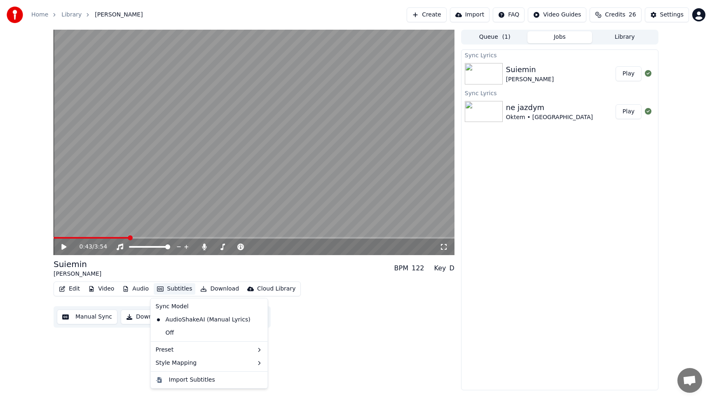
click at [177, 289] on button "Subtitles" at bounding box center [175, 289] width 42 height 12
click at [185, 332] on div "Off" at bounding box center [209, 332] width 114 height 13
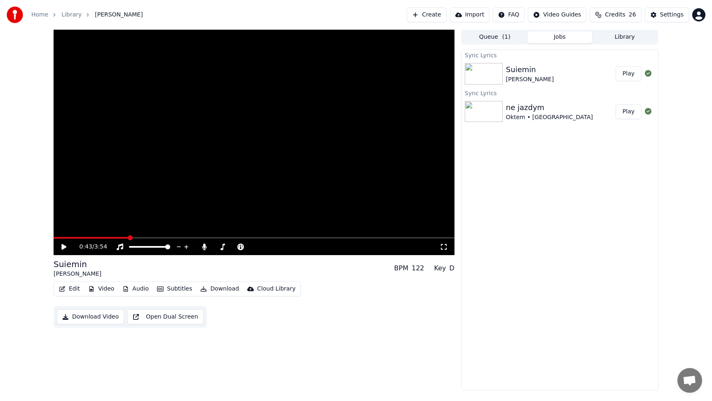
click at [63, 245] on icon at bounding box center [63, 247] width 5 height 6
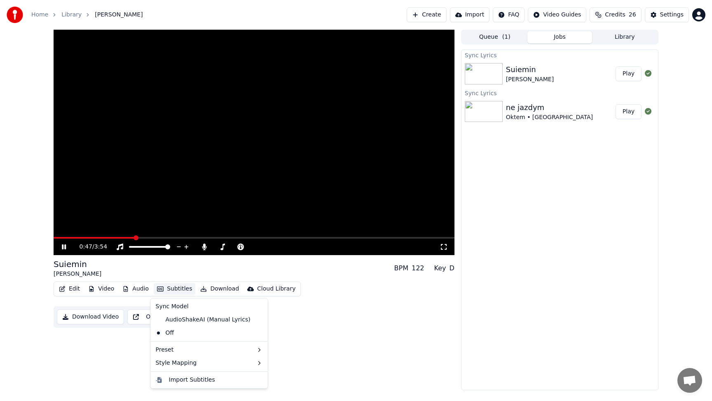
click at [180, 289] on button "Subtitles" at bounding box center [175, 289] width 42 height 12
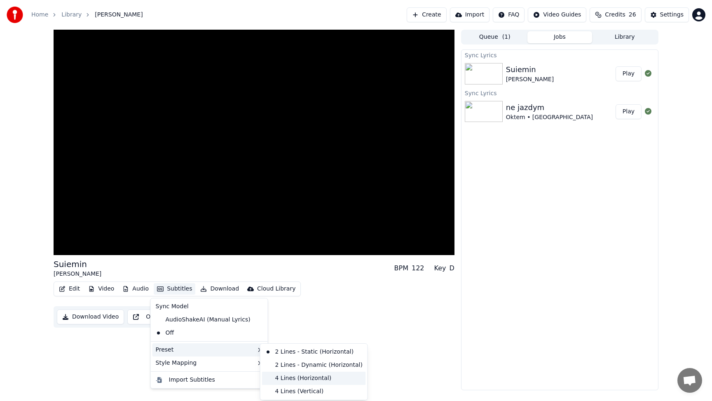
click at [294, 377] on div "4 Lines (Horizontal)" at bounding box center [314, 378] width 104 height 13
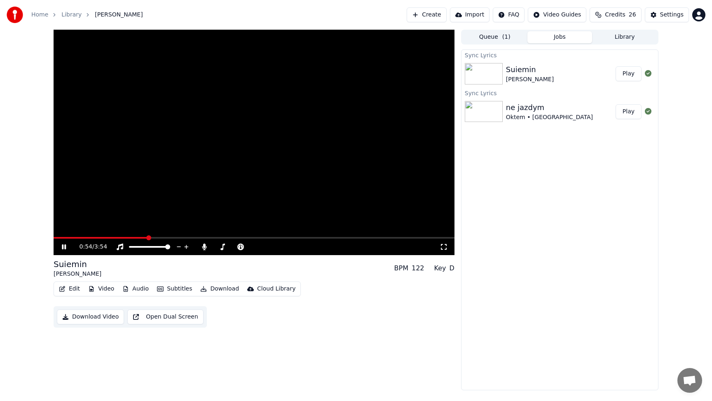
click at [172, 293] on button "Subtitles" at bounding box center [175, 289] width 42 height 12
click at [187, 323] on div "AudioShakeAI (Manual Lyrics)" at bounding box center [202, 319] width 101 height 13
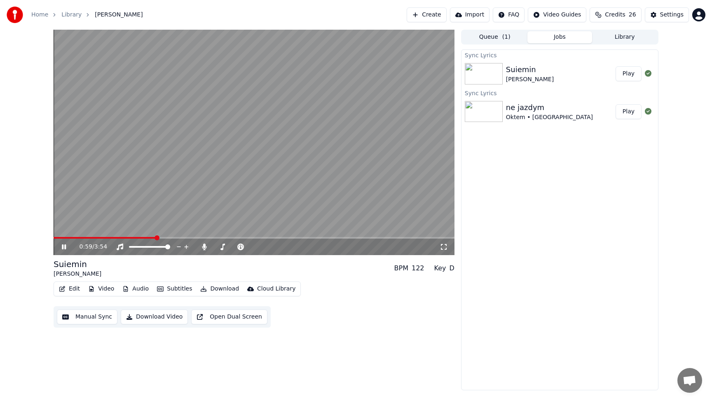
click at [74, 237] on span at bounding box center [105, 238] width 102 height 2
click at [175, 291] on button "Subtitles" at bounding box center [175, 289] width 42 height 12
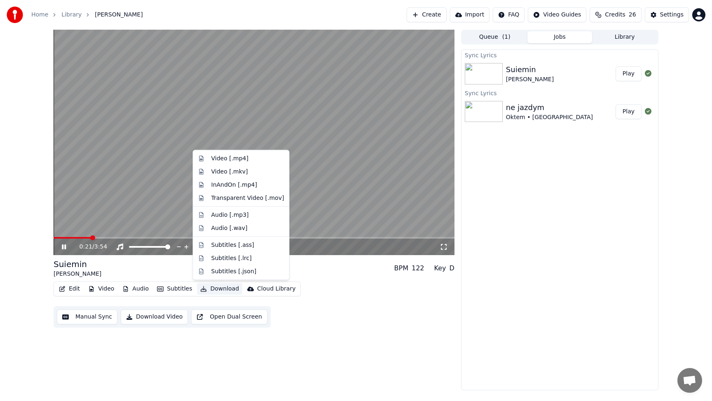
click at [264, 104] on video at bounding box center [254, 142] width 401 height 225
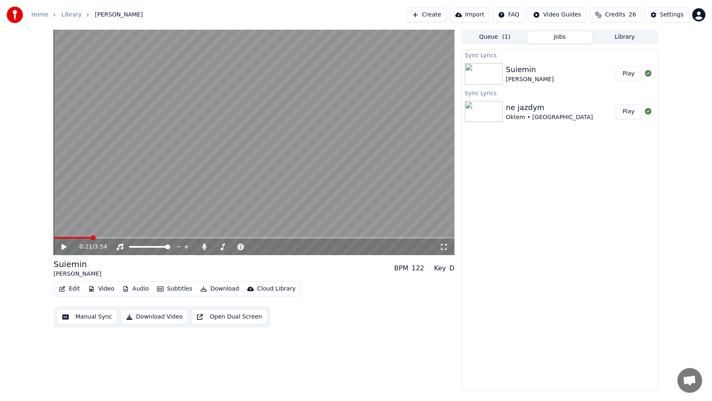
click at [264, 104] on video at bounding box center [254, 142] width 401 height 225
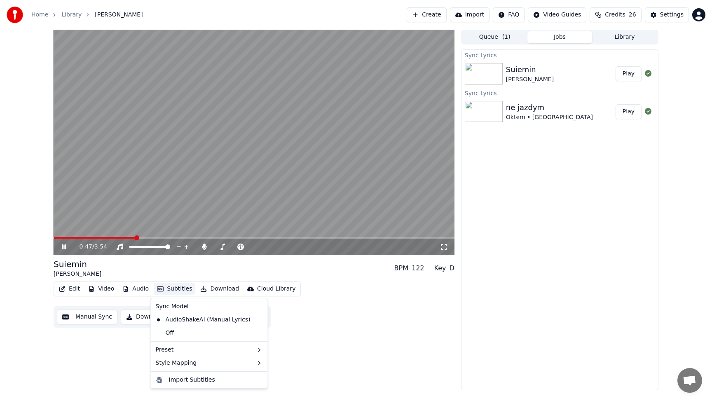
click at [175, 288] on button "Subtitles" at bounding box center [175, 289] width 42 height 12
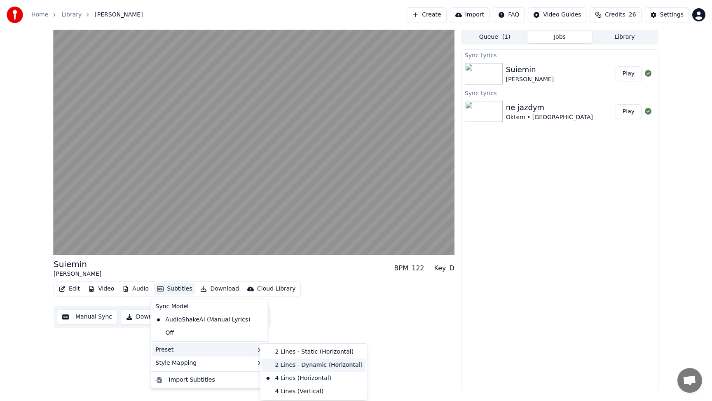
click at [307, 362] on div "2 Lines - Dynamic (Horizontal)" at bounding box center [314, 365] width 104 height 13
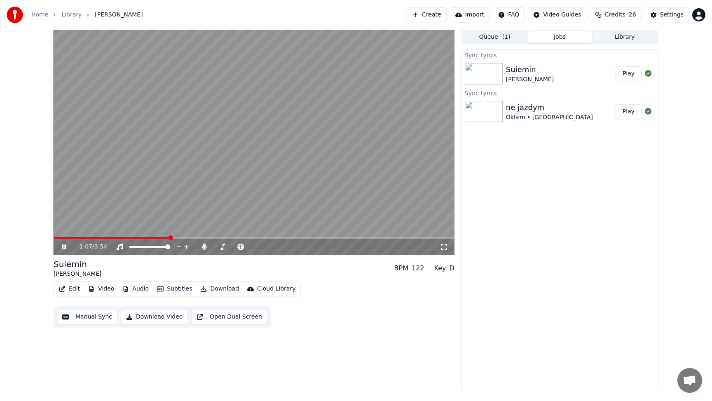
click at [91, 237] on span at bounding box center [112, 238] width 116 height 2
click at [63, 248] on icon at bounding box center [64, 246] width 4 height 5
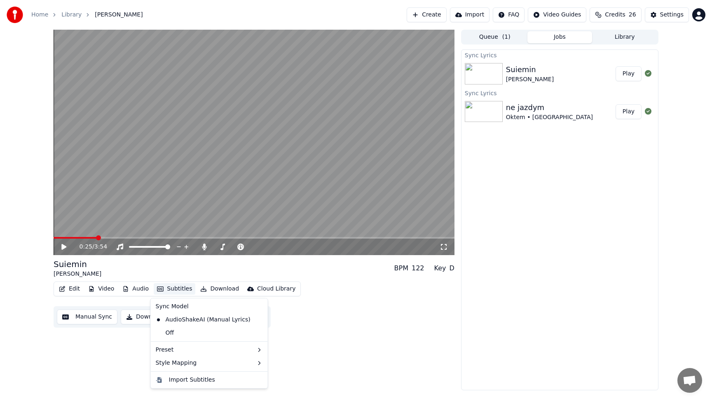
click at [180, 289] on button "Subtitles" at bounding box center [175, 289] width 42 height 12
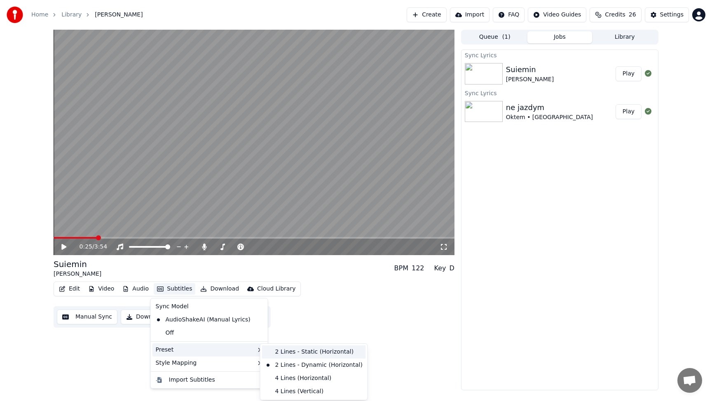
click at [309, 354] on div "2 Lines - Static (Horizontal)" at bounding box center [314, 351] width 104 height 13
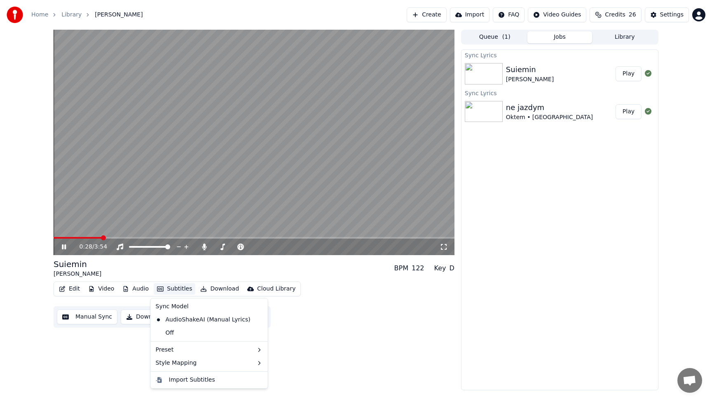
click at [175, 288] on button "Subtitles" at bounding box center [175, 289] width 42 height 12
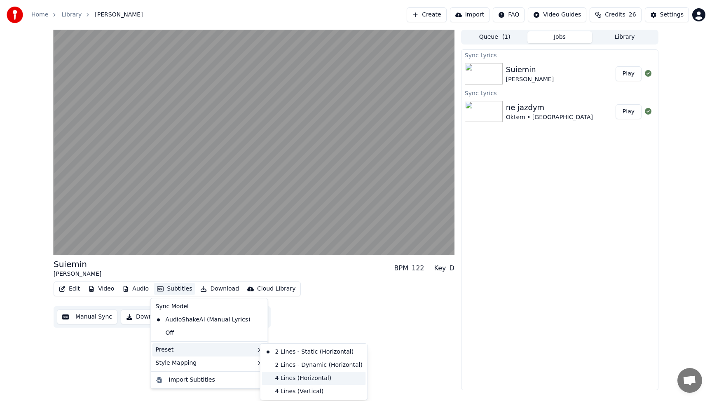
click at [299, 379] on div "4 Lines (Horizontal)" at bounding box center [314, 378] width 104 height 13
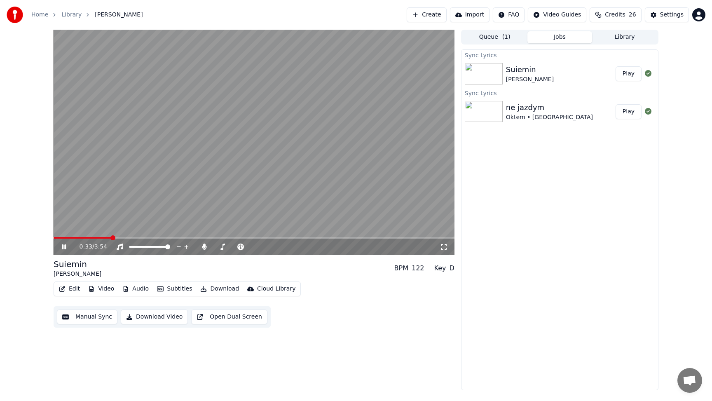
click at [230, 191] on video at bounding box center [254, 142] width 401 height 225
